Goal: Communication & Community: Answer question/provide support

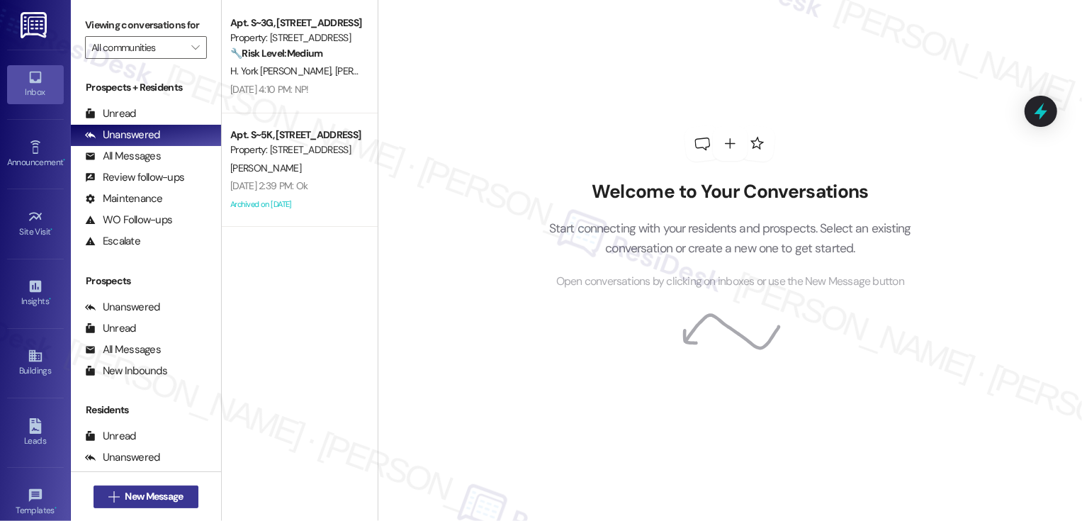
click at [164, 502] on span "New Message" at bounding box center [154, 496] width 58 height 15
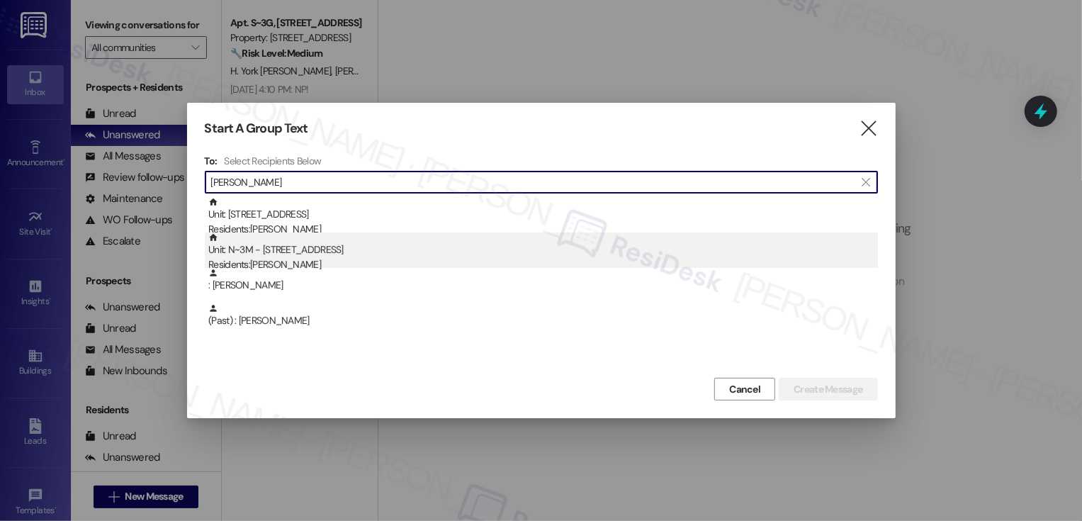
type input "[PERSON_NAME]"
click at [307, 257] on div "Residents: [PERSON_NAME]" at bounding box center [543, 264] width 670 height 15
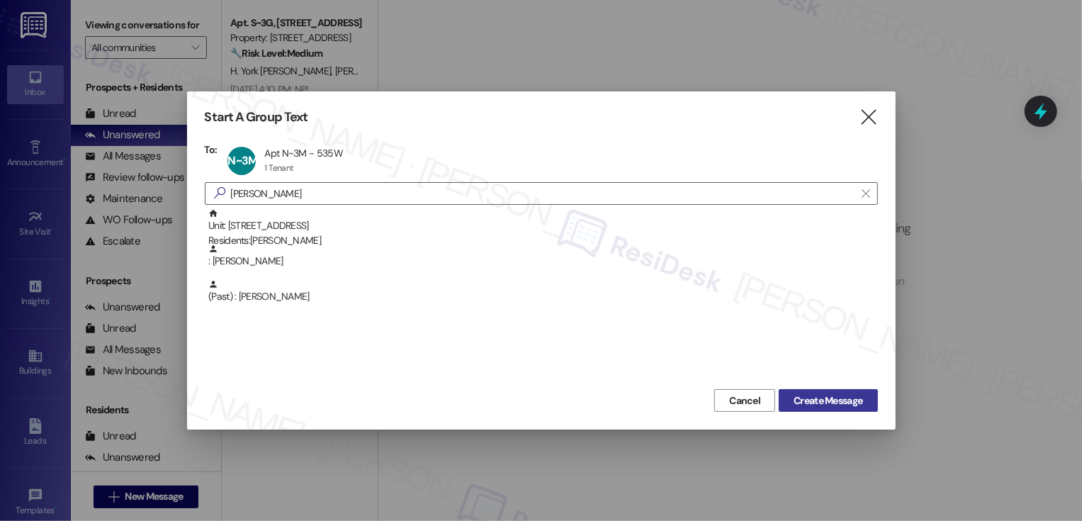
click at [835, 408] on span "Create Message" at bounding box center [828, 400] width 69 height 15
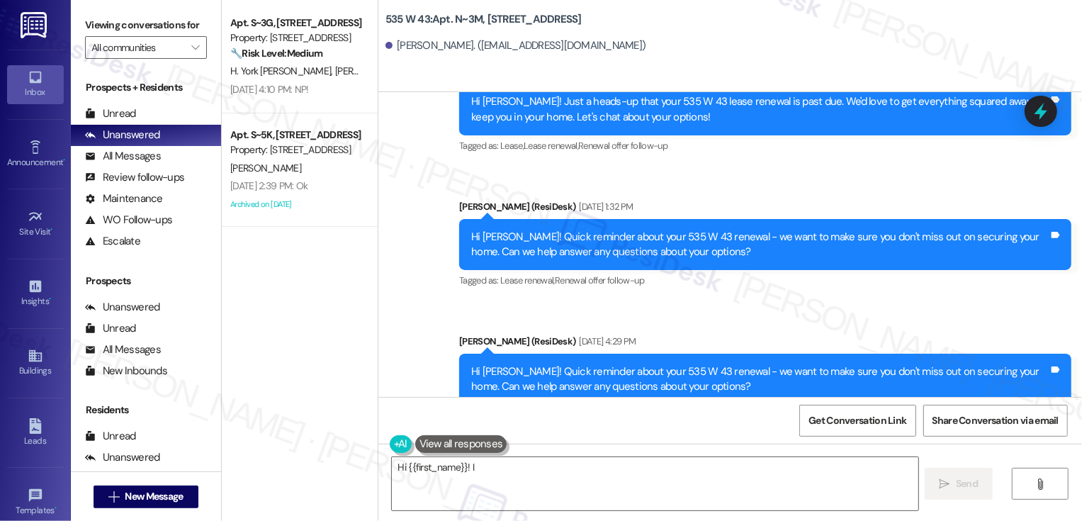
scroll to position [7139, 0]
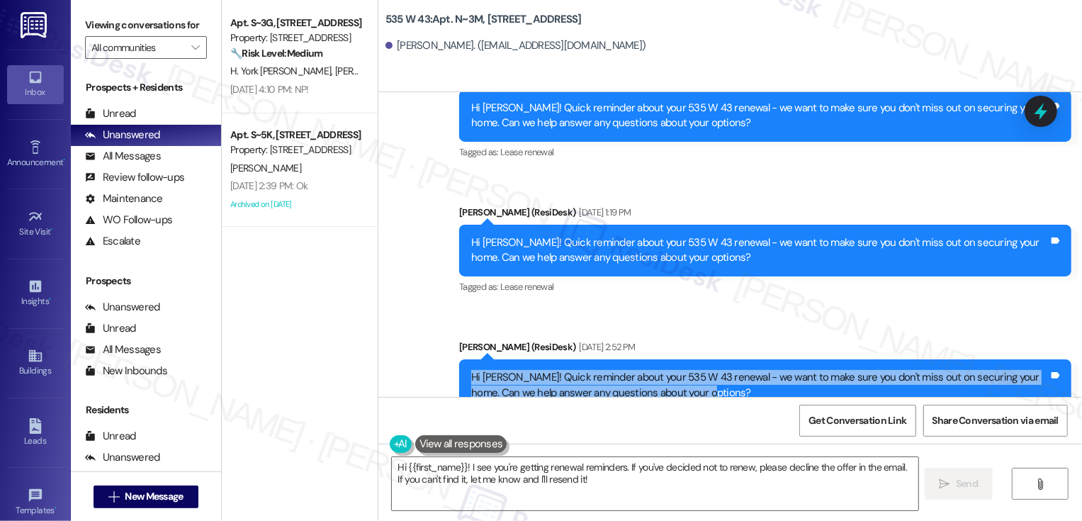
drag, startPoint x: 464, startPoint y: 332, endPoint x: 674, endPoint y: 348, distance: 210.4
click at [674, 370] on div "Hi [PERSON_NAME]! Quick reminder about your 535 W 43 renewal - we want to make …" at bounding box center [760, 385] width 578 height 30
copy div "Hi [PERSON_NAME]! Quick reminder about your 535 W 43 renewal - we want to make …"
click at [603, 486] on textarea "Hi {{first_name}}! I see you're getting renewal reminders. If you've decided no…" at bounding box center [655, 483] width 527 height 53
type textarea "Hi {{first_name}}! I see you're getting renewal reminders. If you've decided no…"
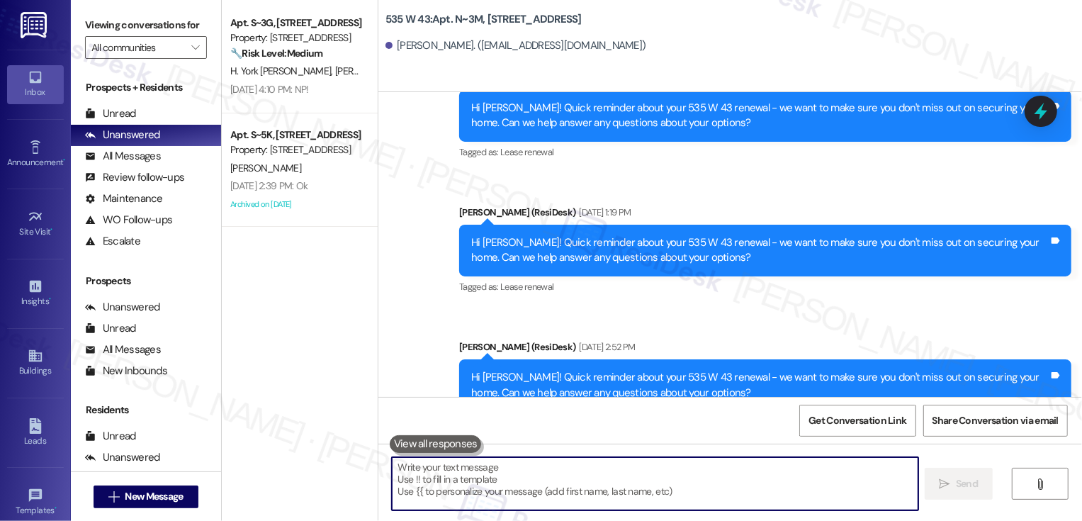
paste textarea "Hi [PERSON_NAME]! Quick reminder about your 535 W 43 renewal - we want to make …"
type textarea "Hi [PERSON_NAME]! Quick reminder about your 535 W 43 renewal - we want to make …"
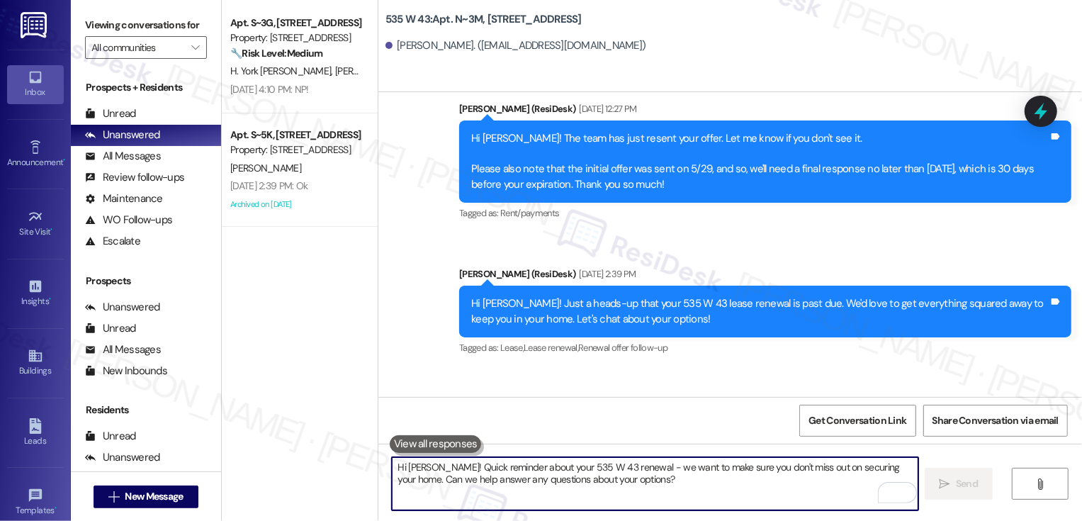
scroll to position [7253, 0]
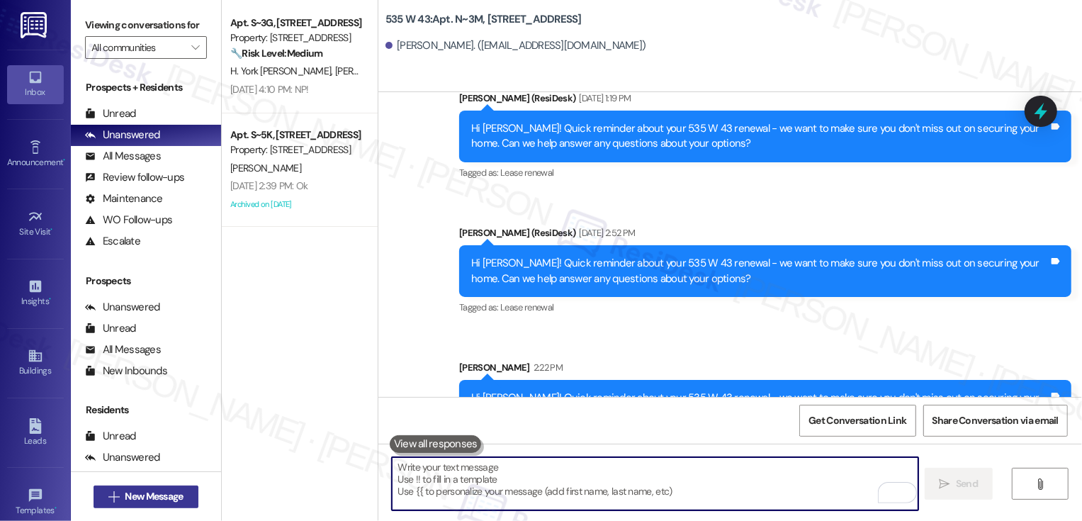
click at [172, 496] on span "New Message" at bounding box center [154, 496] width 58 height 15
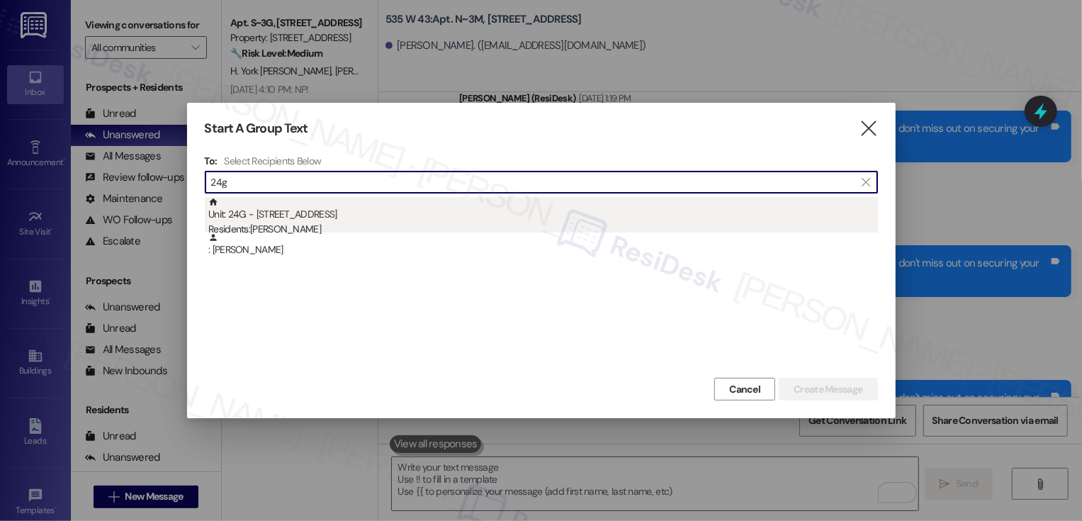
type input "24g"
click at [289, 228] on div "Residents: [PERSON_NAME]" at bounding box center [543, 229] width 670 height 15
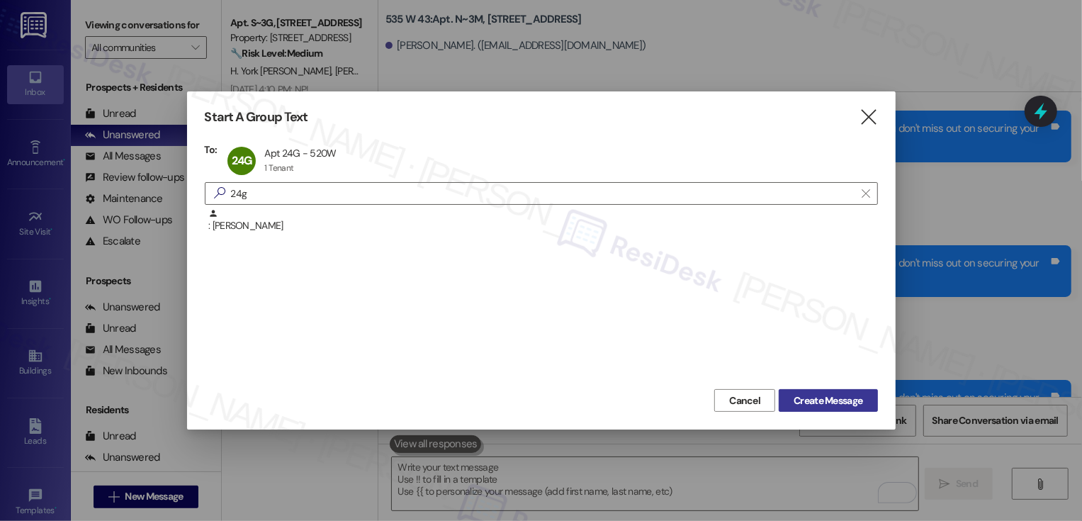
click at [812, 403] on span "Create Message" at bounding box center [828, 400] width 69 height 15
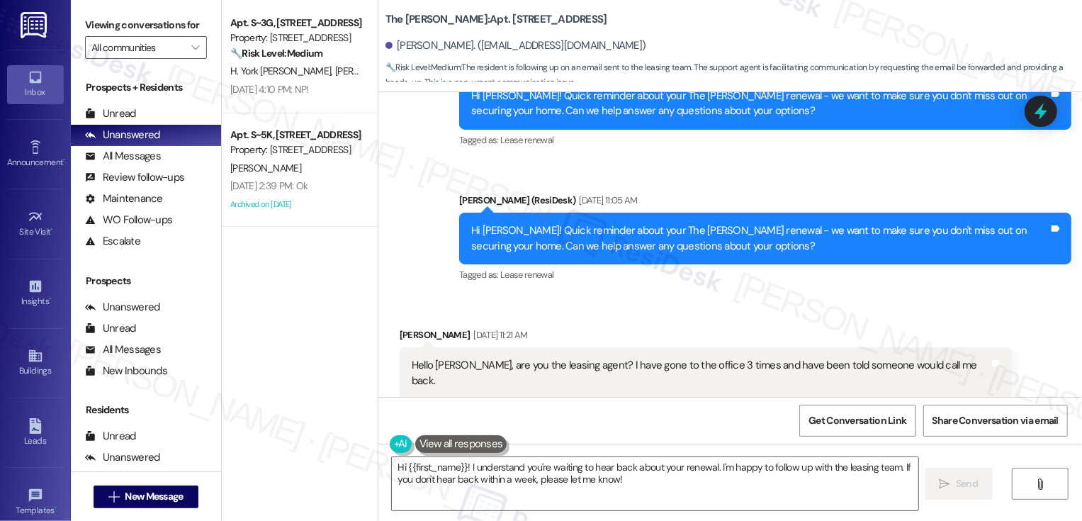
scroll to position [3548, 0]
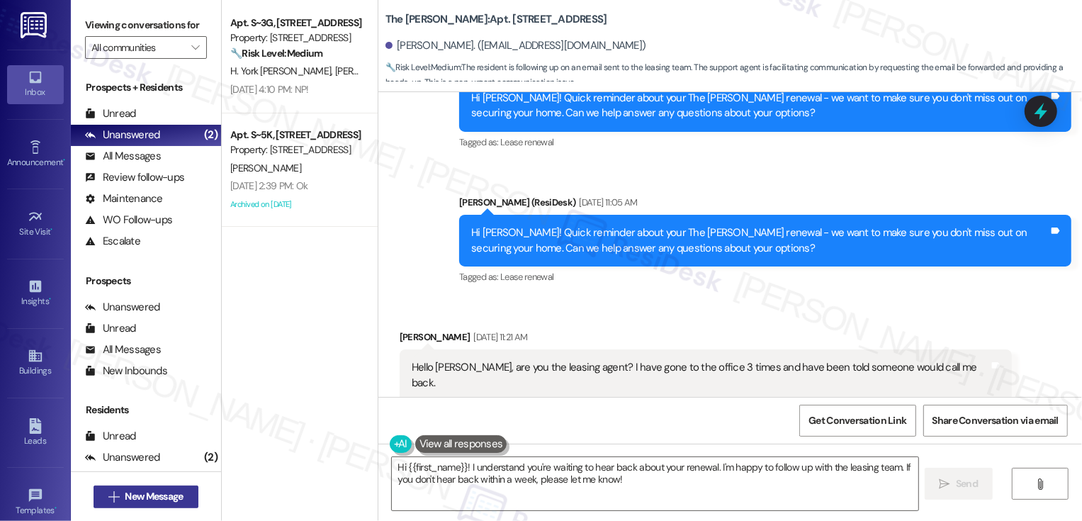
click at [155, 500] on span "New Message" at bounding box center [154, 496] width 58 height 15
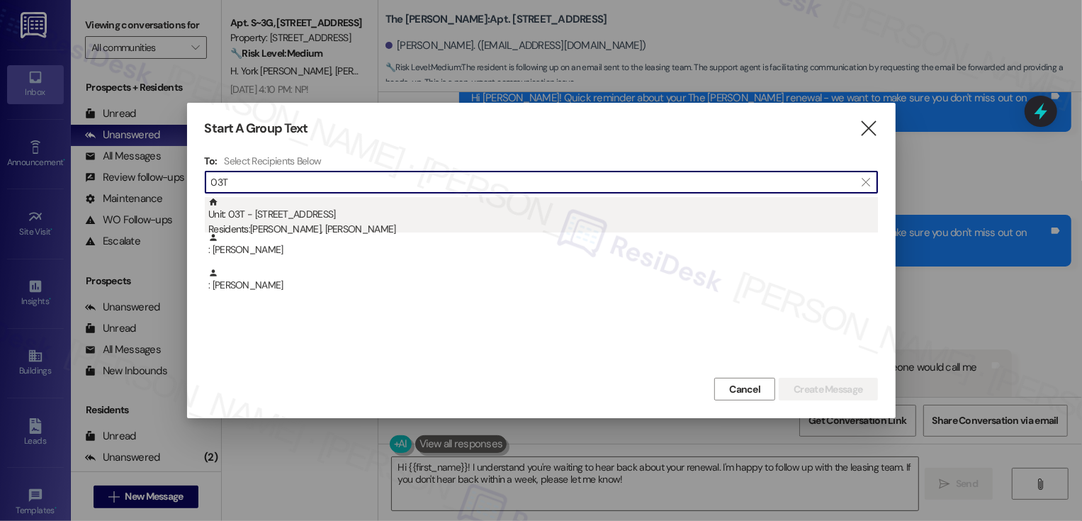
type input "03T"
click at [349, 221] on div "Unit: 03T - [STREET_ADDRESS] Residents: [PERSON_NAME], [PERSON_NAME]" at bounding box center [543, 217] width 670 height 40
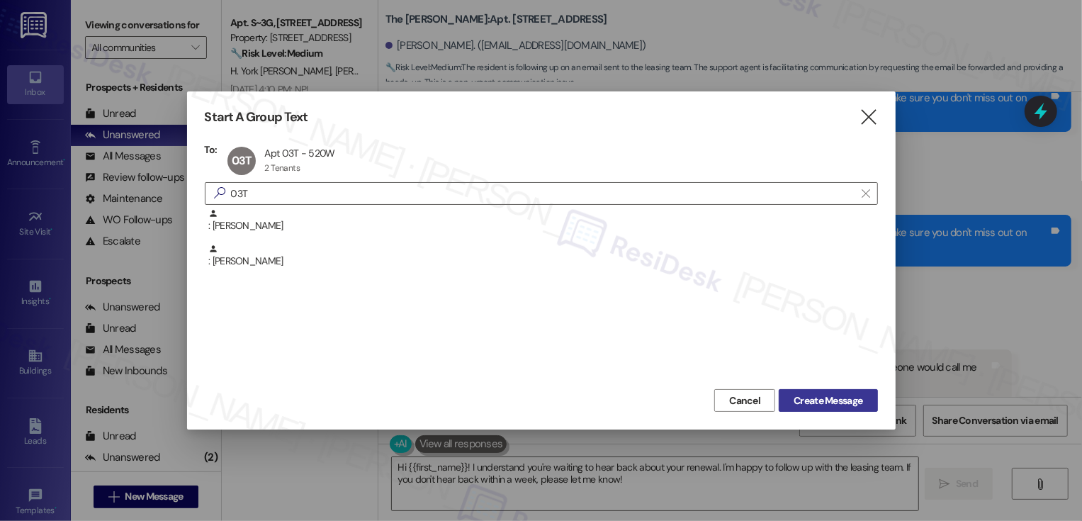
click at [832, 409] on button "Create Message" at bounding box center [828, 400] width 99 height 23
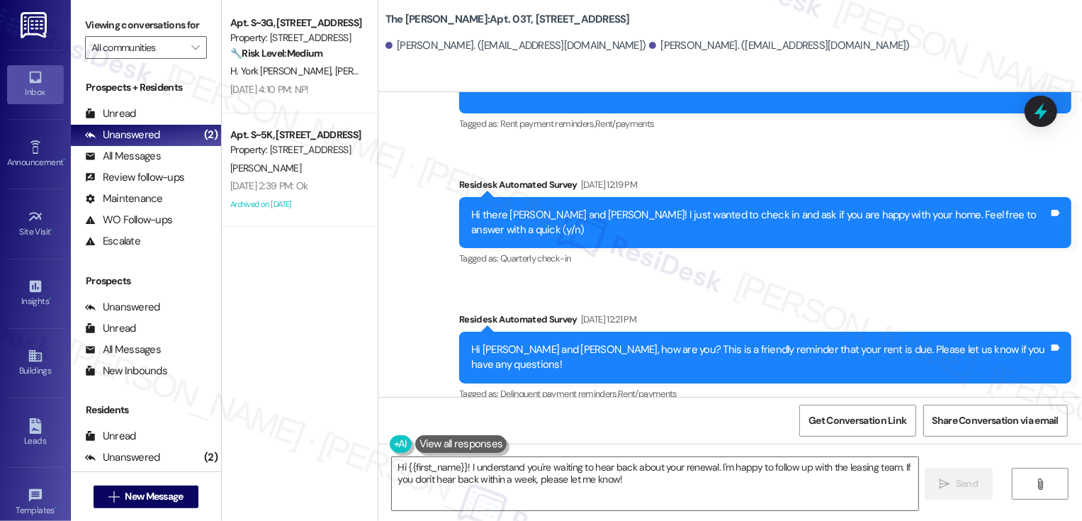
scroll to position [5431, 0]
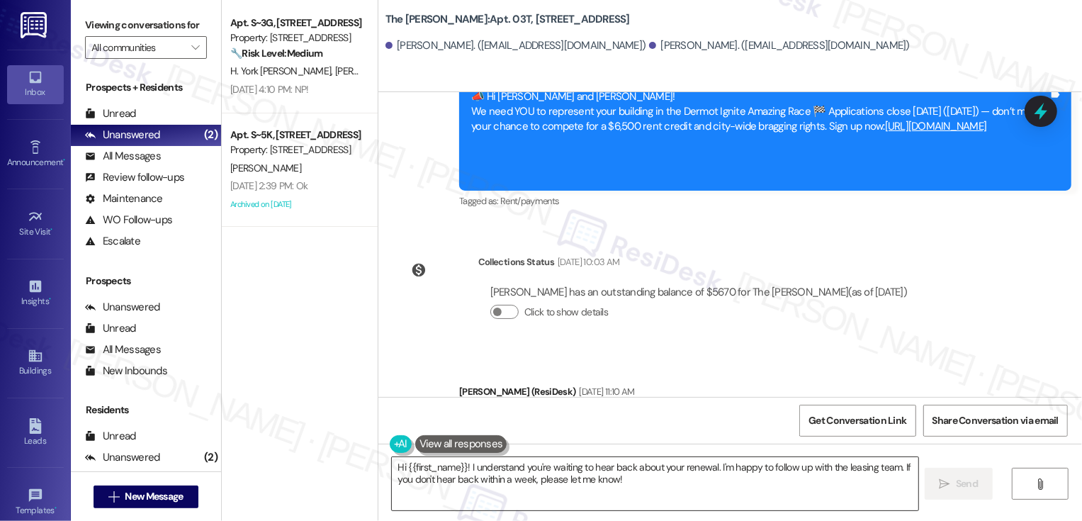
click at [446, 493] on textarea "Hi [PERSON_NAME] and [PERSON_NAME]! I see you received our renewal options. Wel…" at bounding box center [655, 483] width 527 height 53
type textarea "Hi [PERSON_NAME] and [PERSON_NAME]! I see you received our renewal options. Wel…"
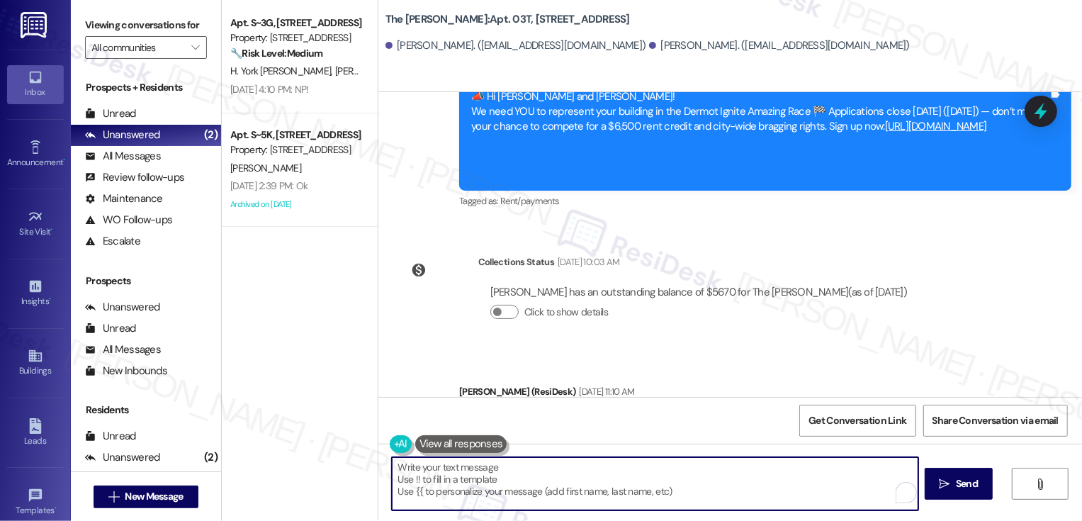
paste textarea "Hi {{first_name}}! Just a friendly reminder about your {{property}} renewal. We…"
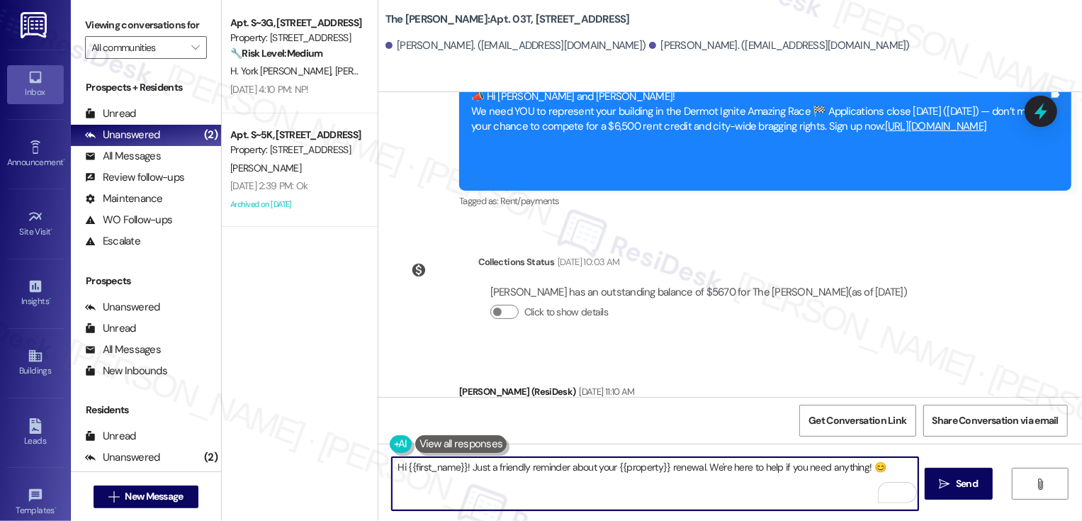
type textarea "Hi {{first_name}}! Just a friendly reminder about your {{property}} renewal. We…"
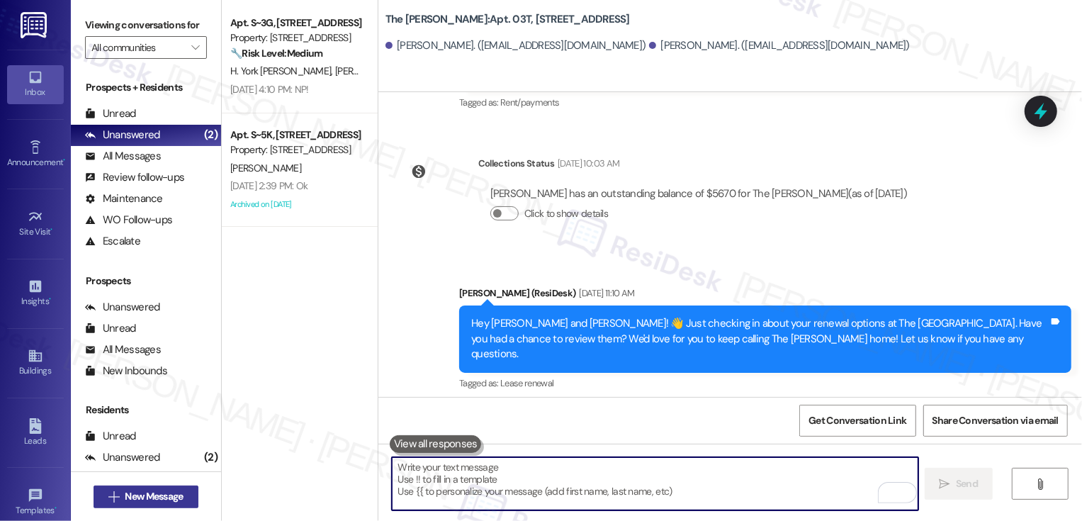
click at [169, 491] on span "New Message" at bounding box center [154, 496] width 58 height 15
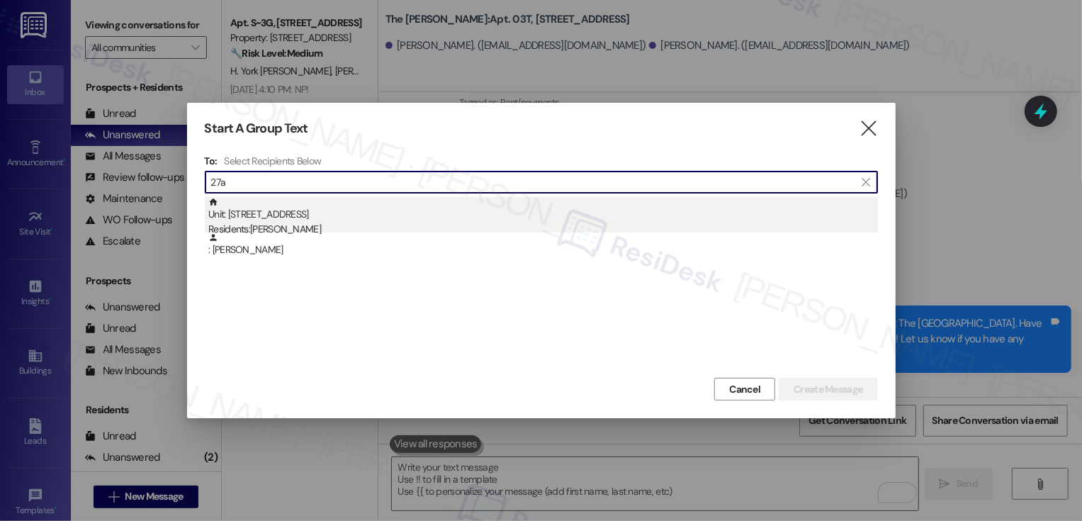
type input "27a"
click at [267, 211] on div "Unit: [STREET_ADDRESS] Residents: [PERSON_NAME]" at bounding box center [543, 217] width 670 height 40
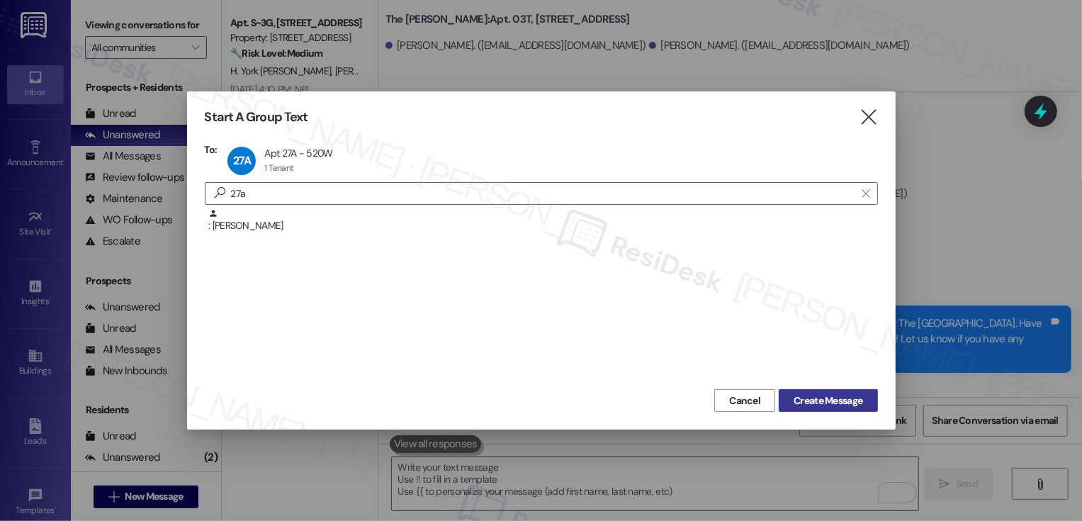
click at [810, 391] on button "Create Message" at bounding box center [828, 400] width 99 height 23
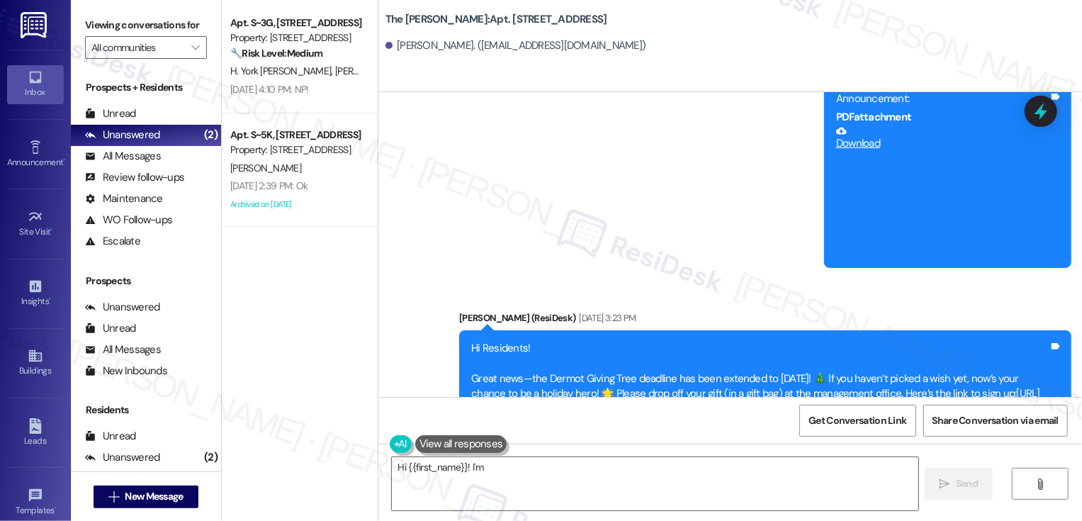
scroll to position [5202, 0]
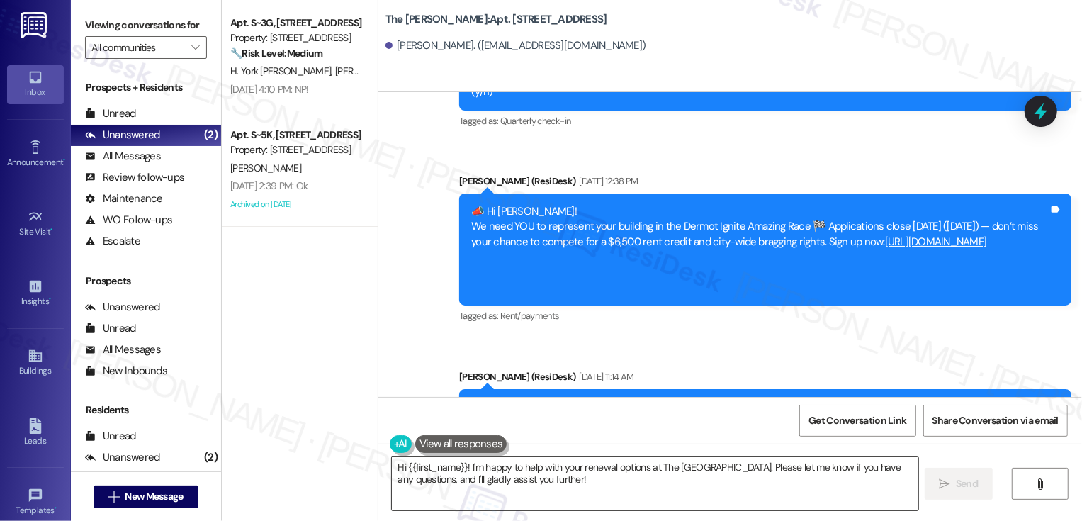
click at [587, 503] on textarea "Hi {{first_name}}! I'm happy to help with your renewal options at The [GEOGRAPH…" at bounding box center [655, 483] width 527 height 53
type textarea "Hi {{first_name}}! I'm happy to help with your renewal options at The [GEOGRAPH…"
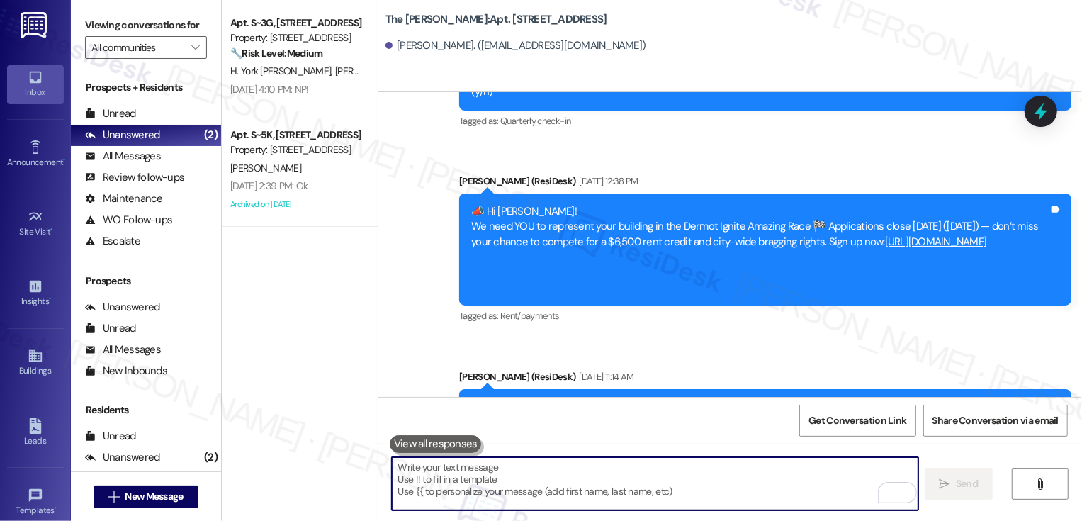
paste textarea "Hi {{first_name}}! Just a friendly reminder about your {{property}} renewal. We…"
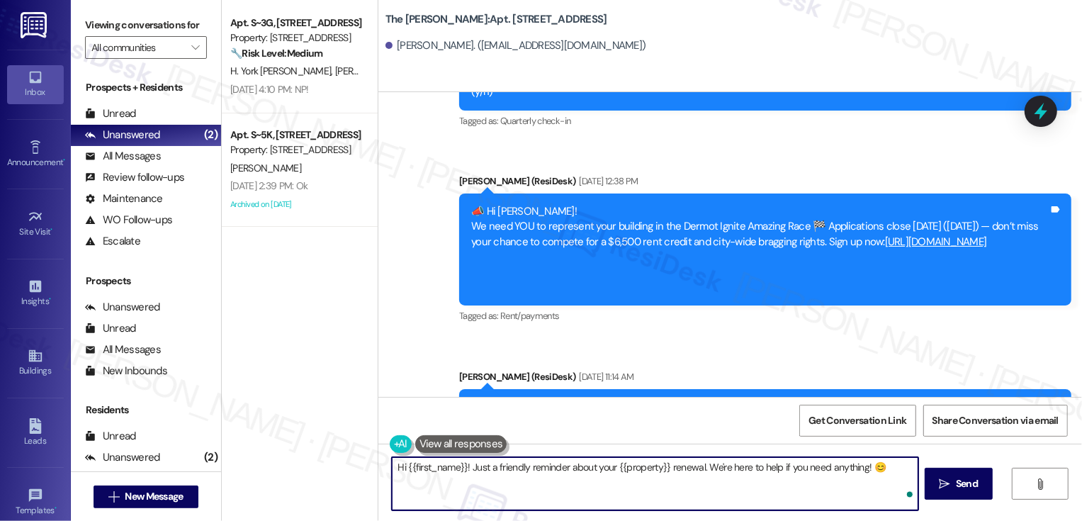
type textarea "Hi {{first_name}}! Just a friendly reminder about your {{property}} renewal. We…"
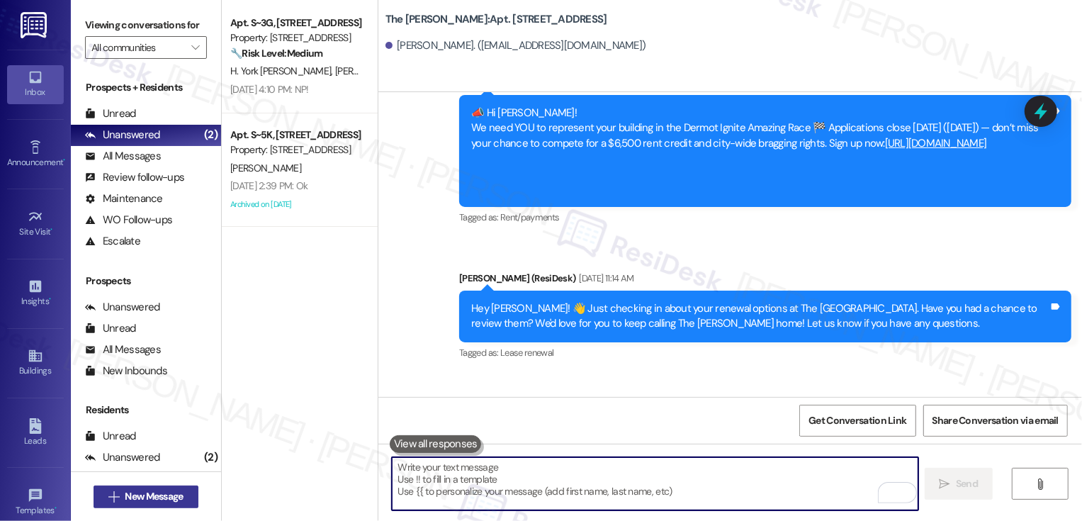
click at [141, 497] on span "New Message" at bounding box center [154, 496] width 58 height 15
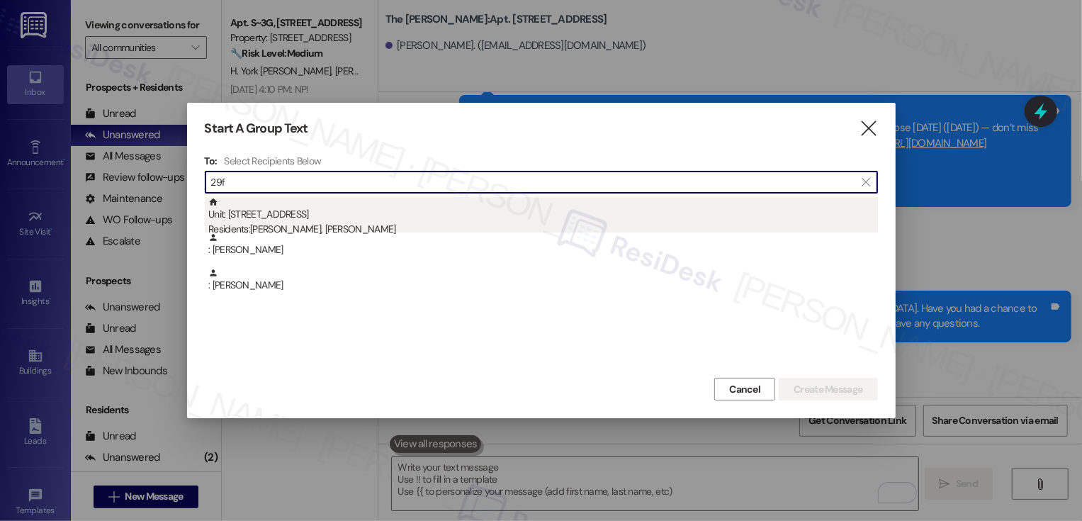
type input "29f"
click at [294, 227] on div "Residents: [PERSON_NAME], [PERSON_NAME]" at bounding box center [543, 229] width 670 height 15
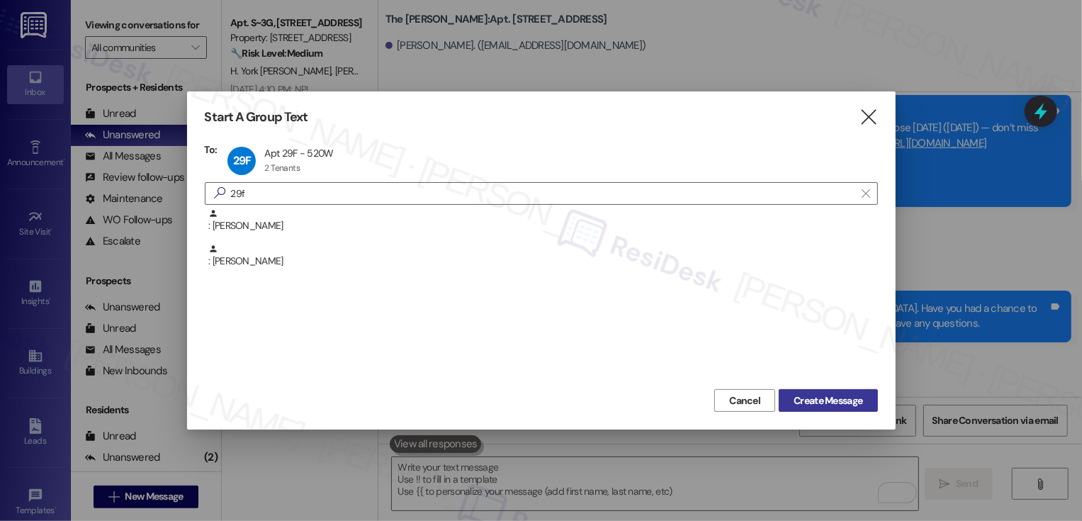
click at [829, 410] on button "Create Message" at bounding box center [828, 400] width 99 height 23
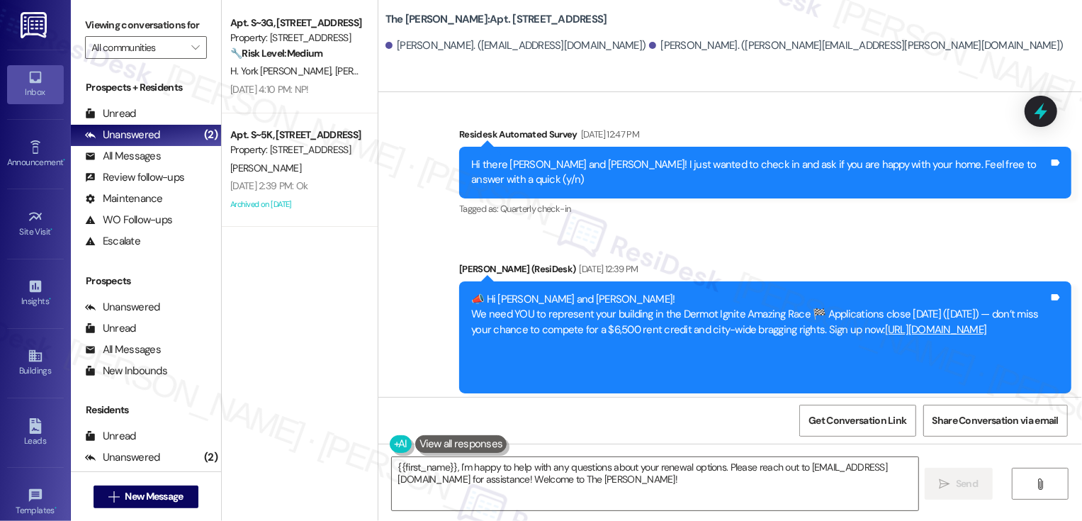
scroll to position [7178, 0]
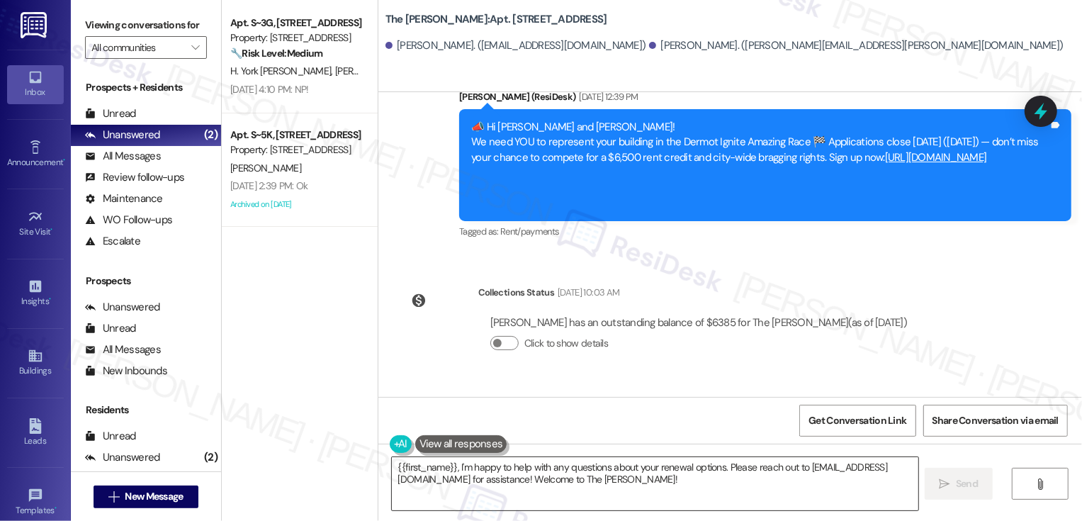
click at [552, 478] on textarea "{{first_name}}, I'm happy to help with any questions about your renewal options…" at bounding box center [655, 483] width 527 height 53
type textarea "{{first_name}}, I'm happy to help with any questions about your renewal options…"
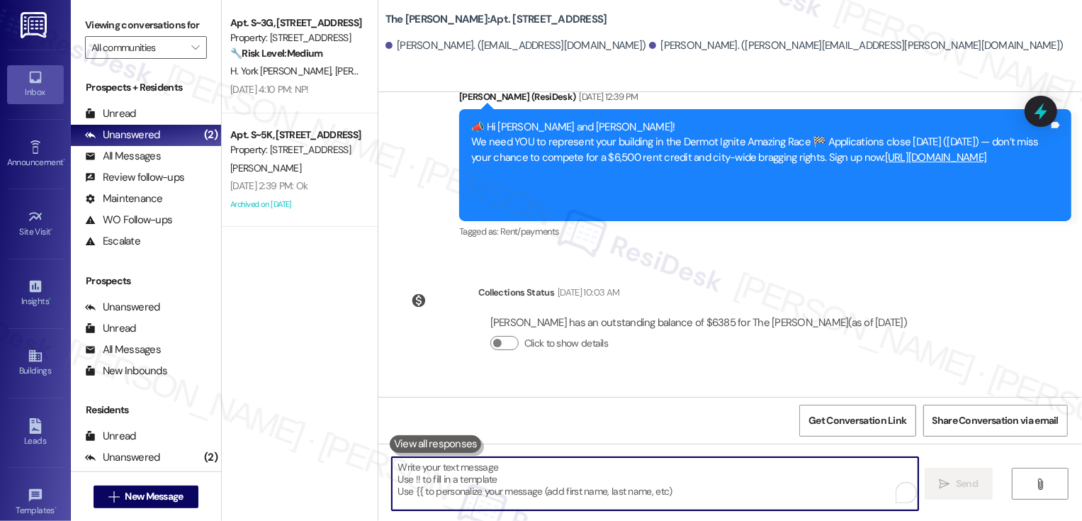
paste textarea "Hi {{first_name}}! Just a friendly reminder about your {{property}} renewal. We…"
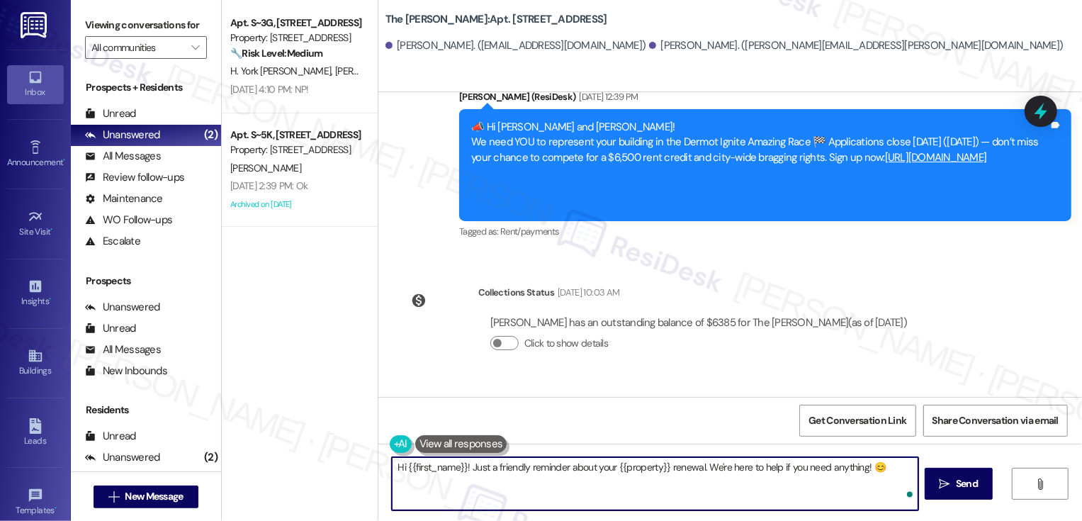
type textarea "Hi {{first_name}}! Just a friendly reminder about your {{property}} renewal. We…"
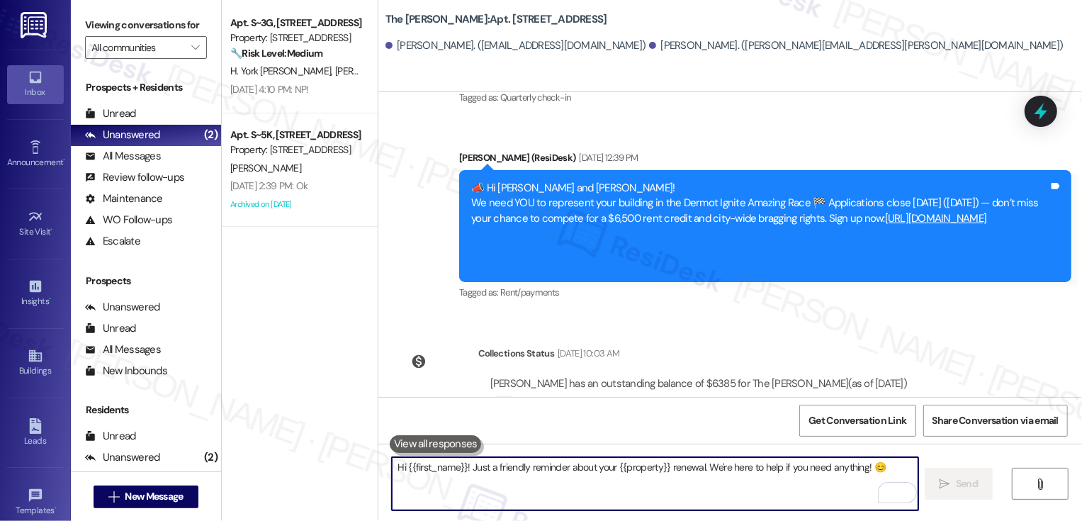
scroll to position [7277, 0]
